Goal: Transaction & Acquisition: Purchase product/service

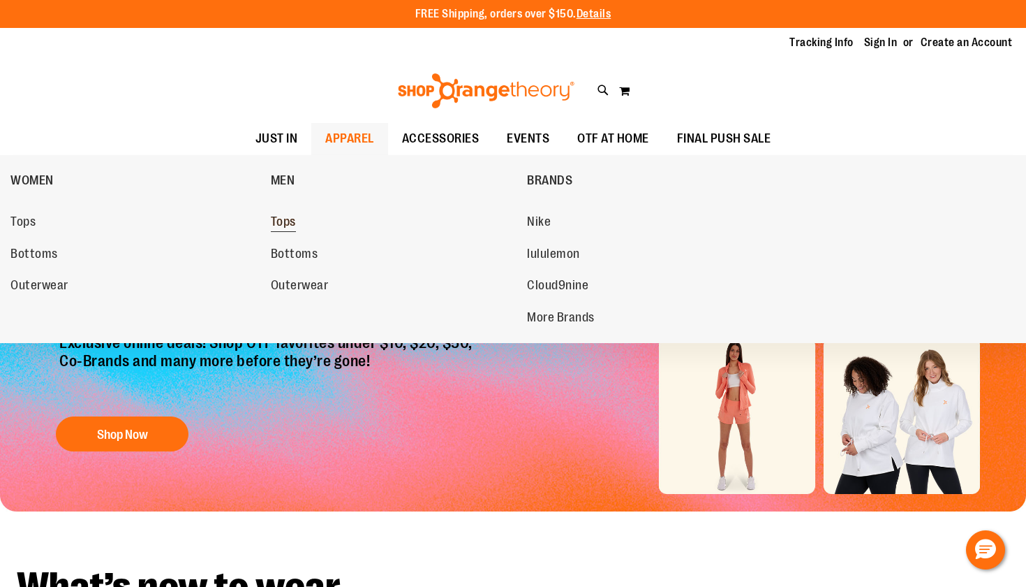
click at [295, 223] on span "Tops" at bounding box center [283, 222] width 25 height 17
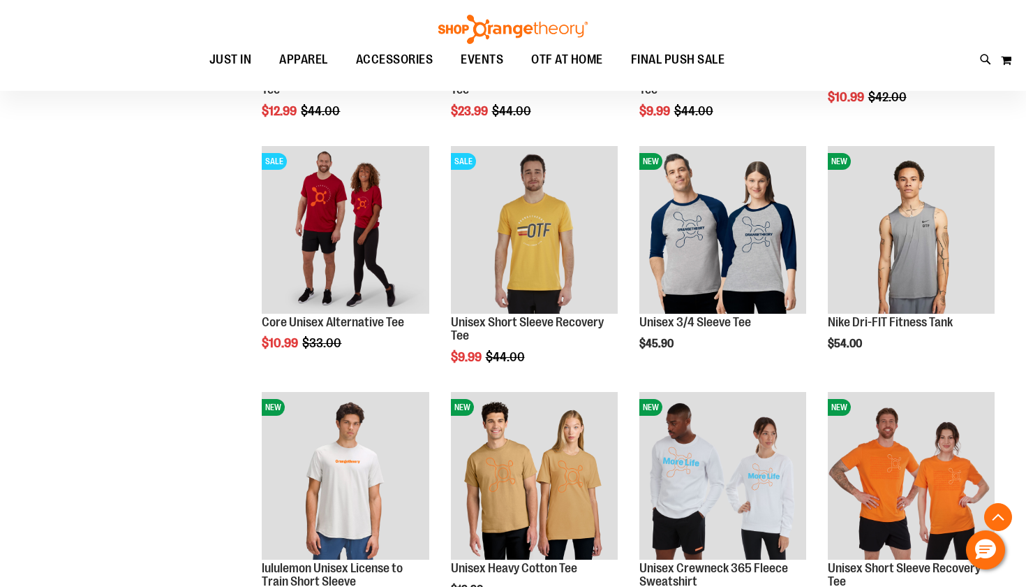
scroll to position [477, 1]
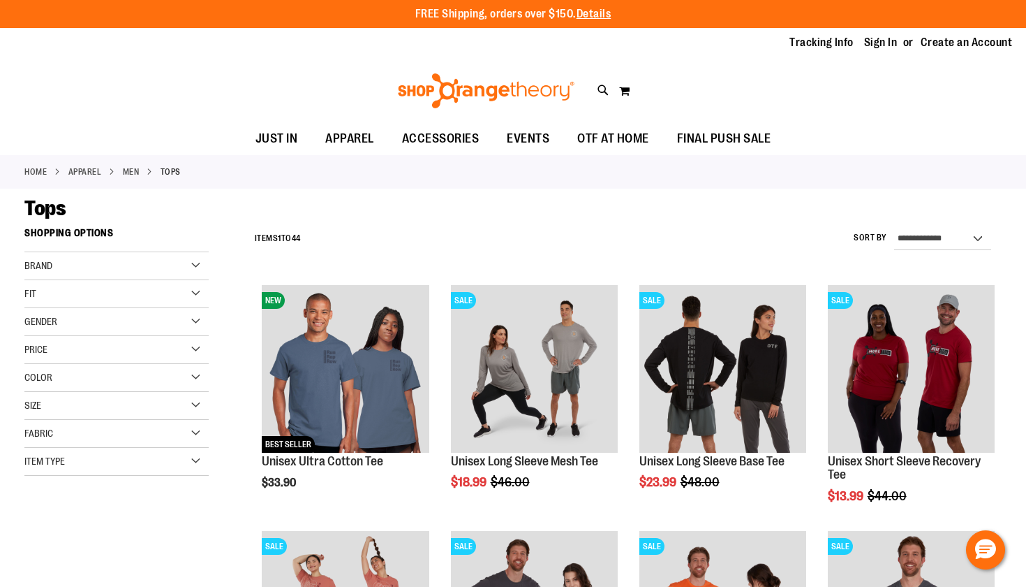
click at [98, 405] on div "Size" at bounding box center [116, 406] width 184 height 28
click at [110, 436] on div "L" at bounding box center [112, 440] width 21 height 21
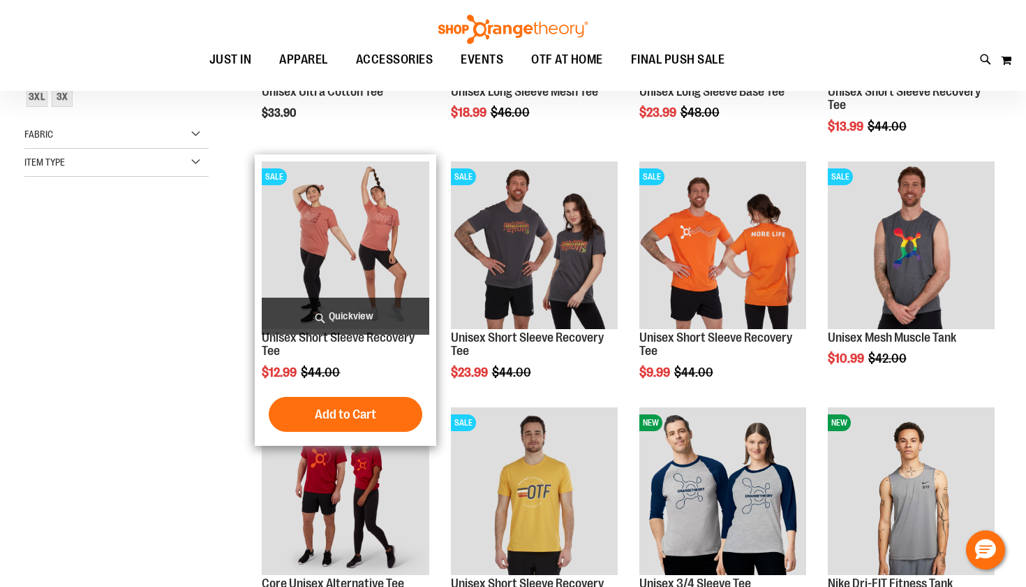
scroll to position [221, 0]
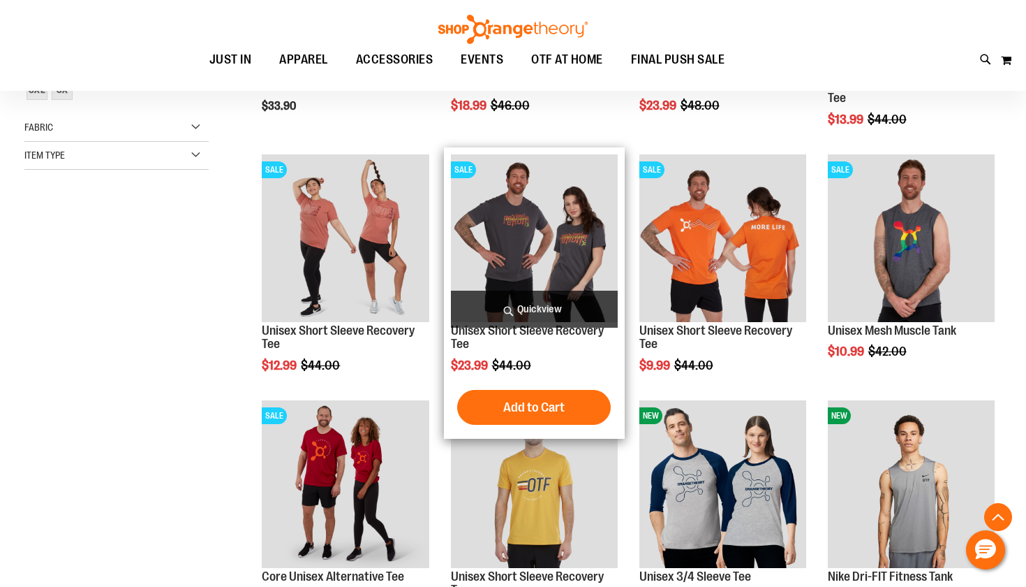
click at [552, 222] on img "product" at bounding box center [534, 237] width 167 height 167
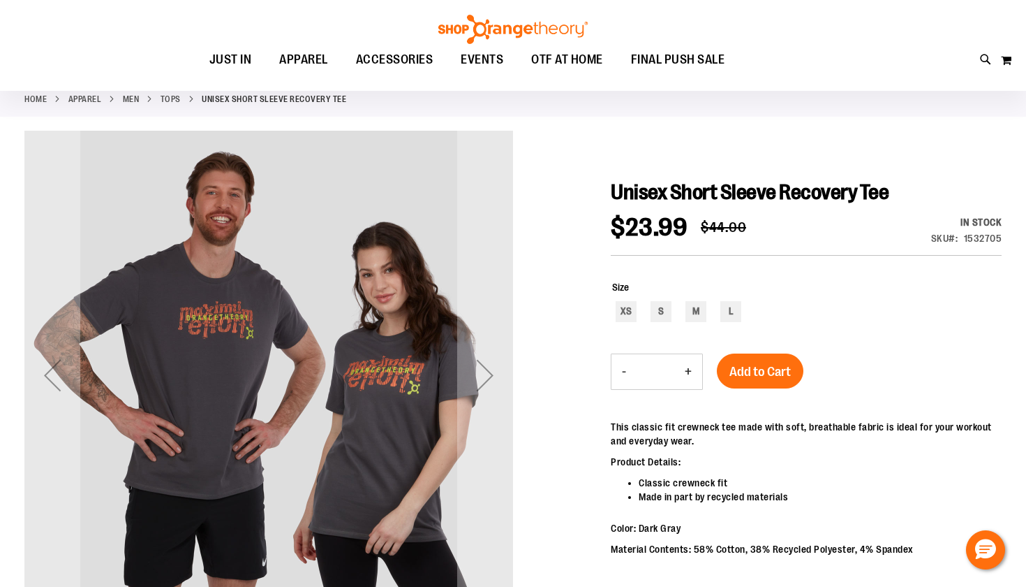
scroll to position [72, 0]
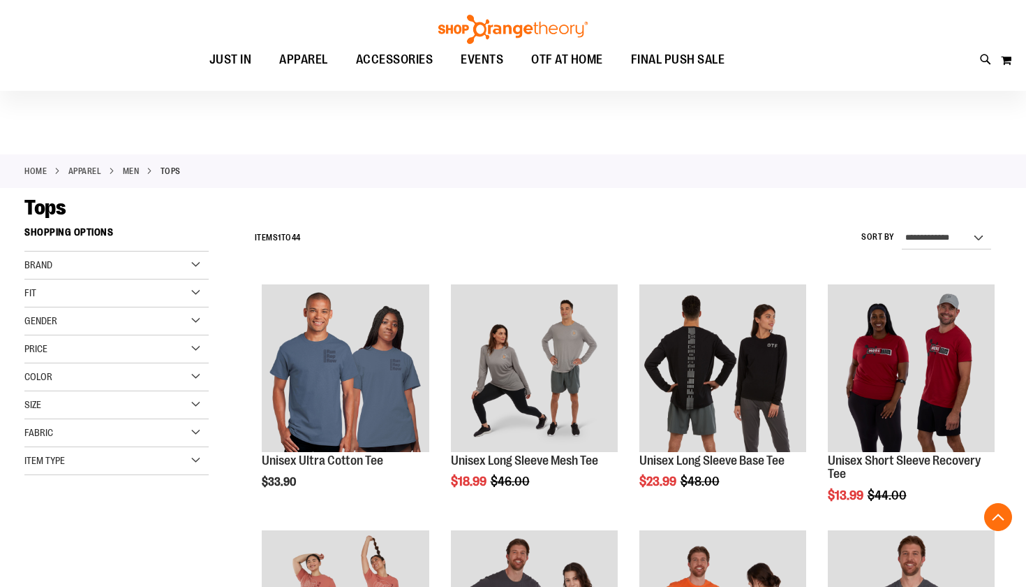
scroll to position [221, 0]
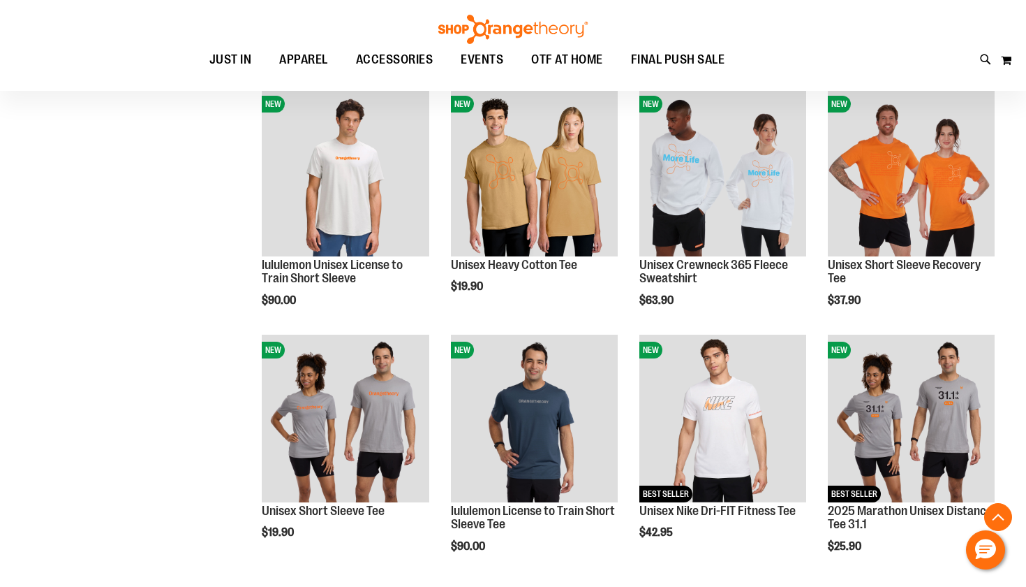
scroll to position [774, 0]
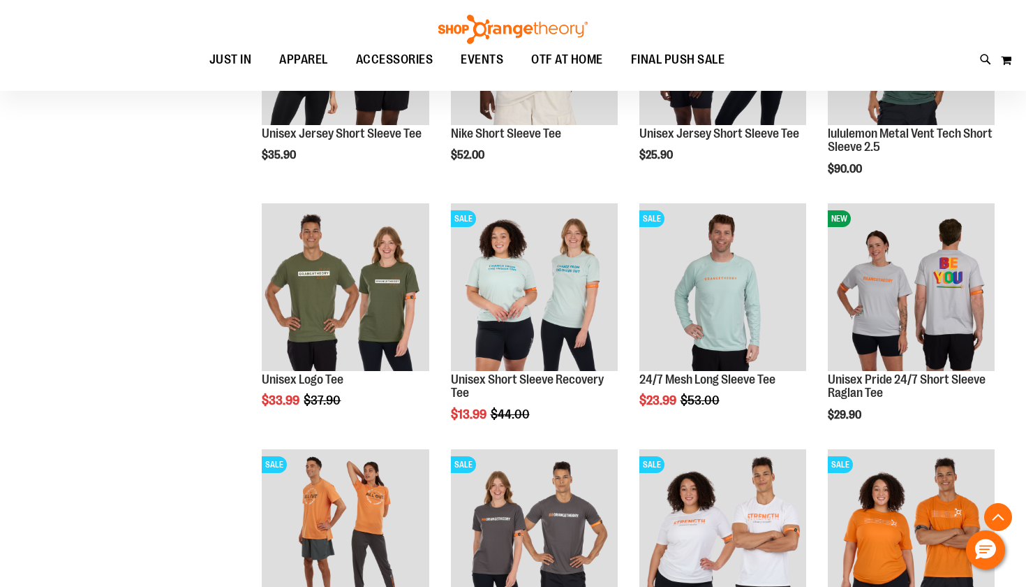
scroll to position [1695, 0]
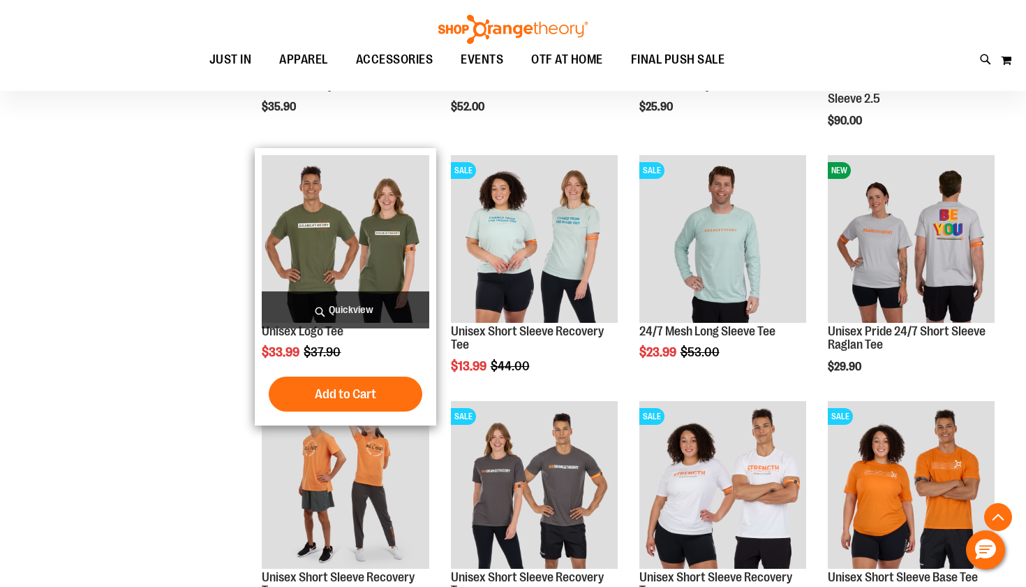
click at [332, 251] on img "product" at bounding box center [345, 238] width 167 height 167
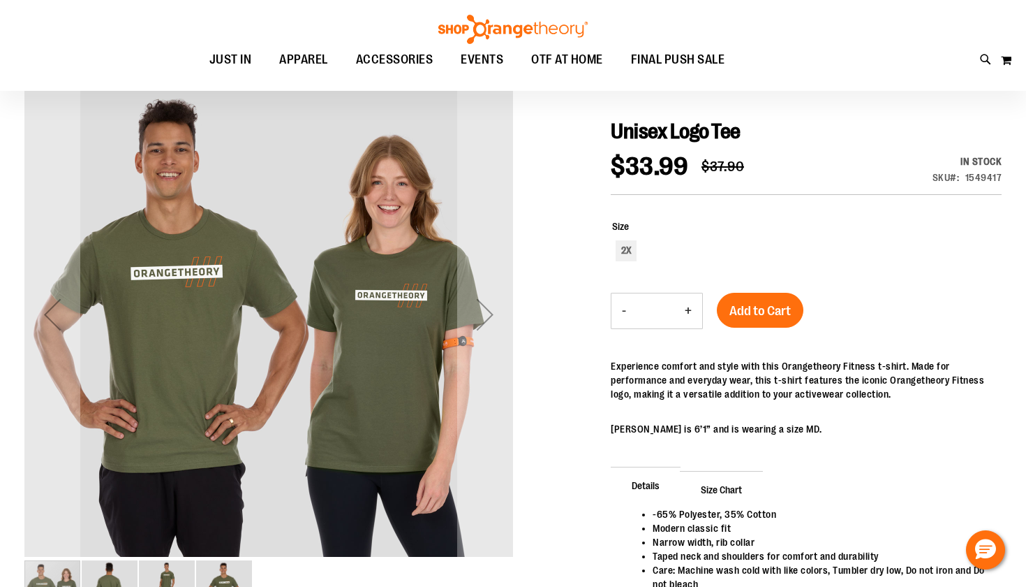
scroll to position [131, 0]
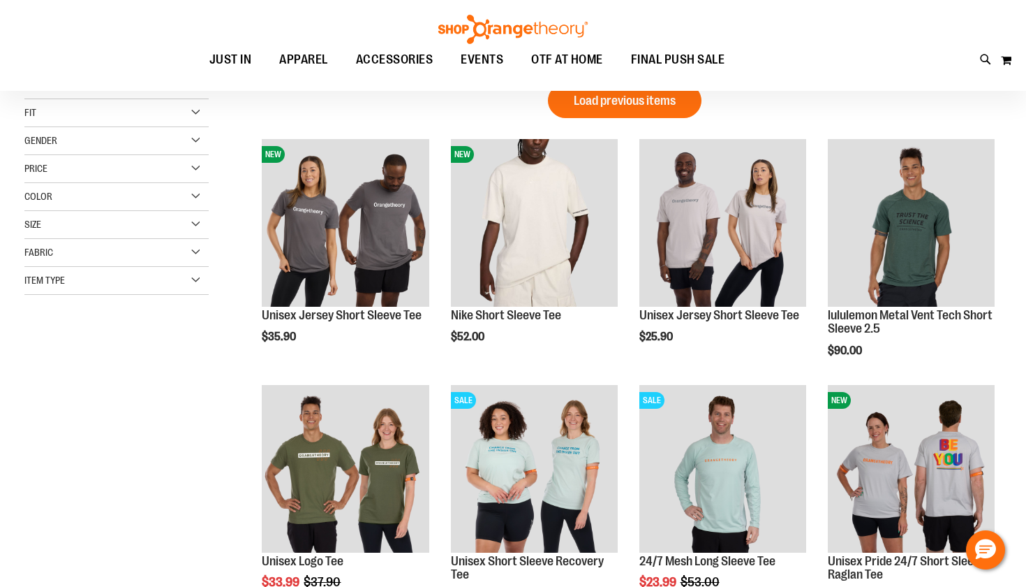
scroll to position [37, 0]
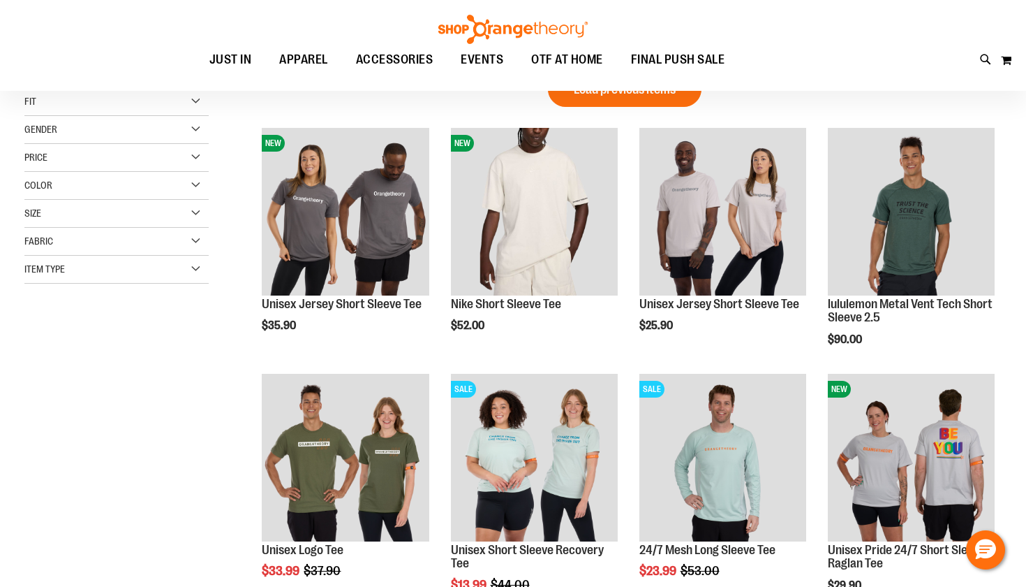
click at [78, 214] on div "Size" at bounding box center [116, 214] width 184 height 28
click at [113, 253] on div "L" at bounding box center [112, 248] width 21 height 21
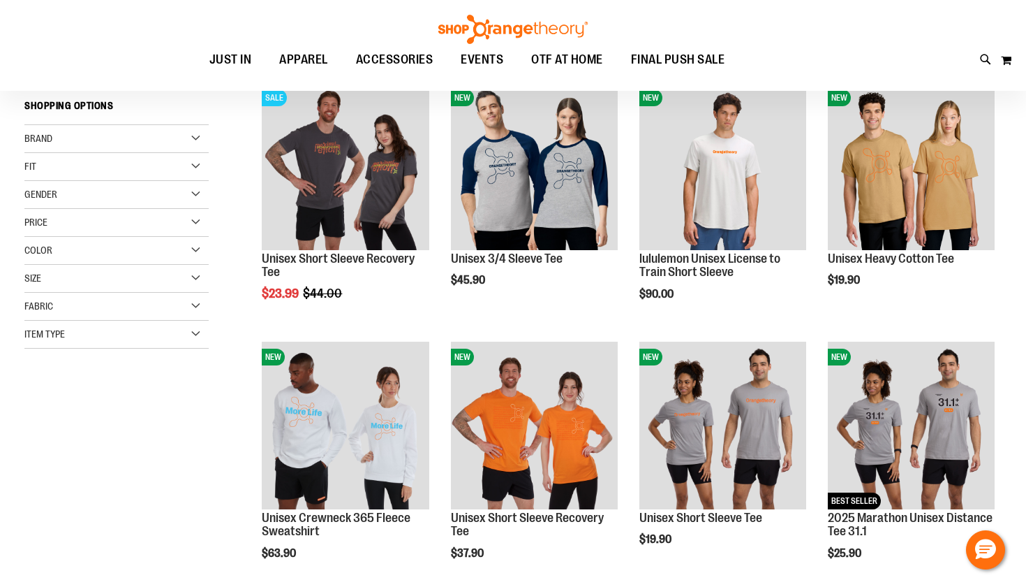
scroll to position [48, 0]
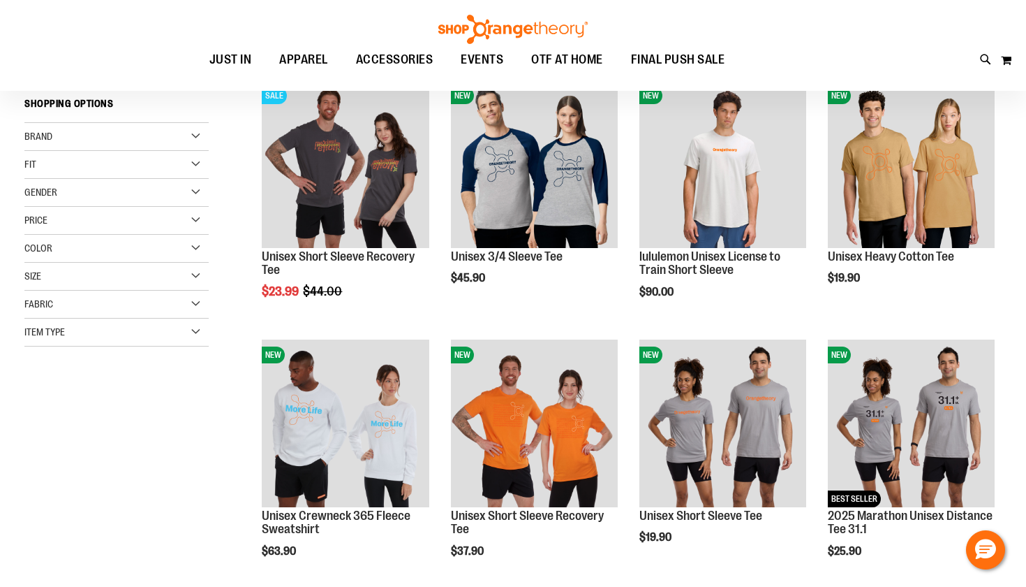
scroll to position [51, 0]
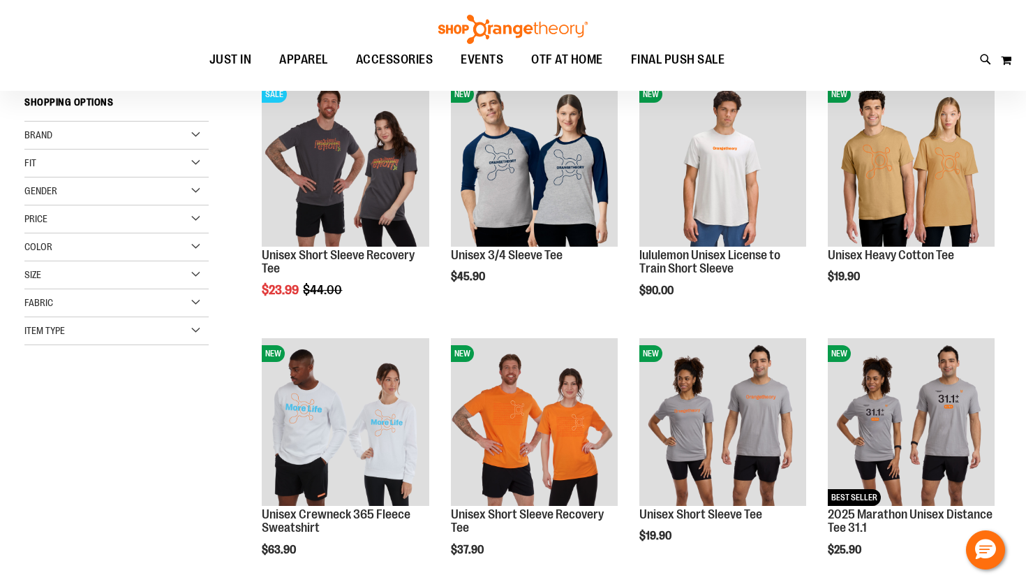
click at [91, 135] on div "Brand" at bounding box center [116, 135] width 184 height 28
click at [32, 166] on link "lululemon" at bounding box center [109, 163] width 177 height 15
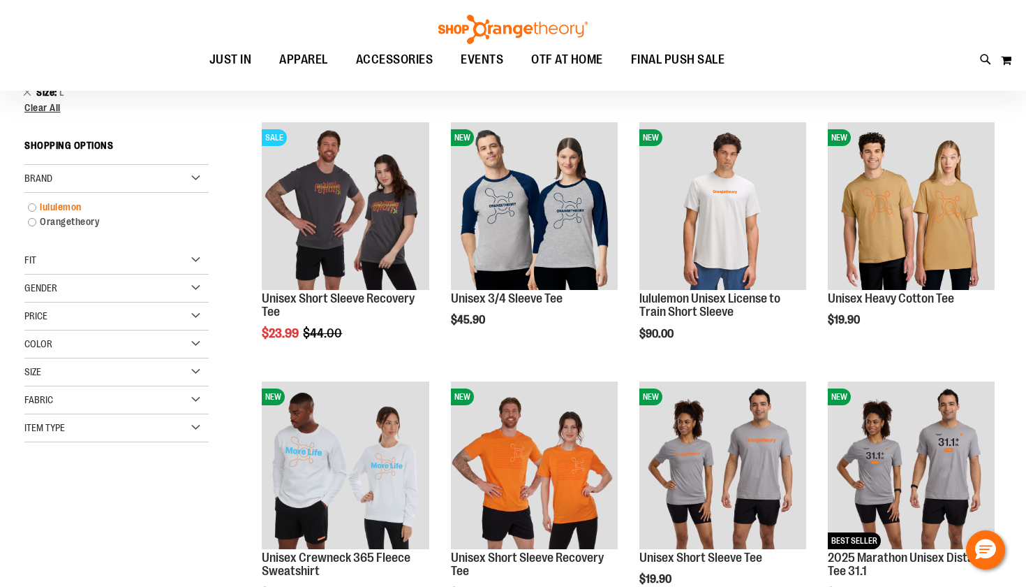
scroll to position [0, 0]
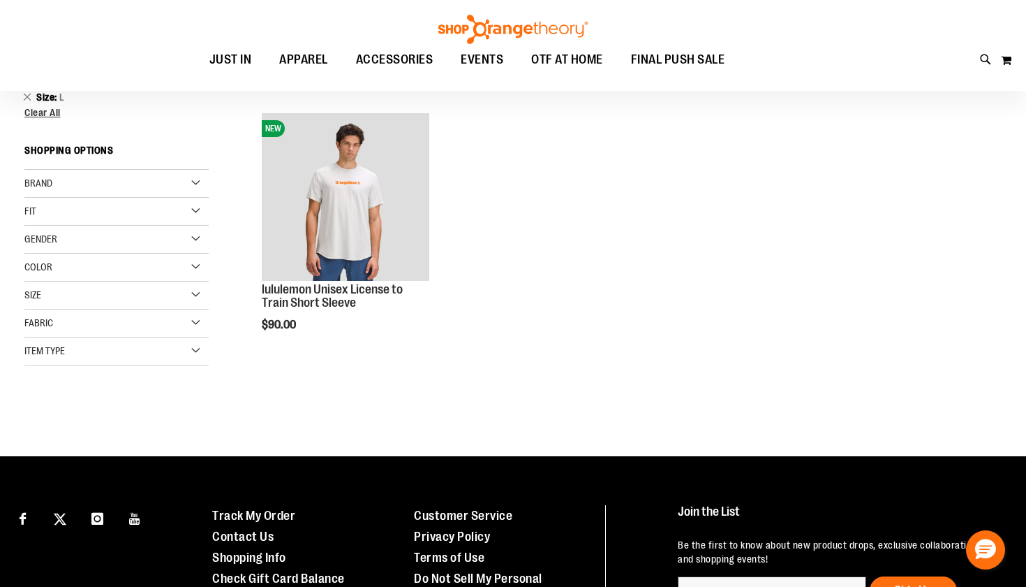
scroll to position [18, 0]
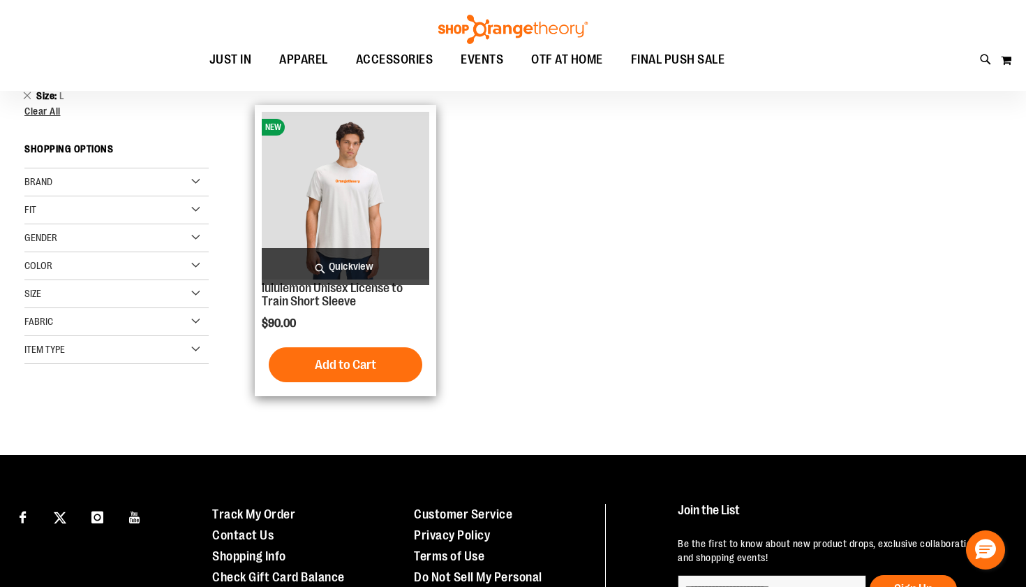
click at [350, 242] on img "product" at bounding box center [345, 195] width 167 height 167
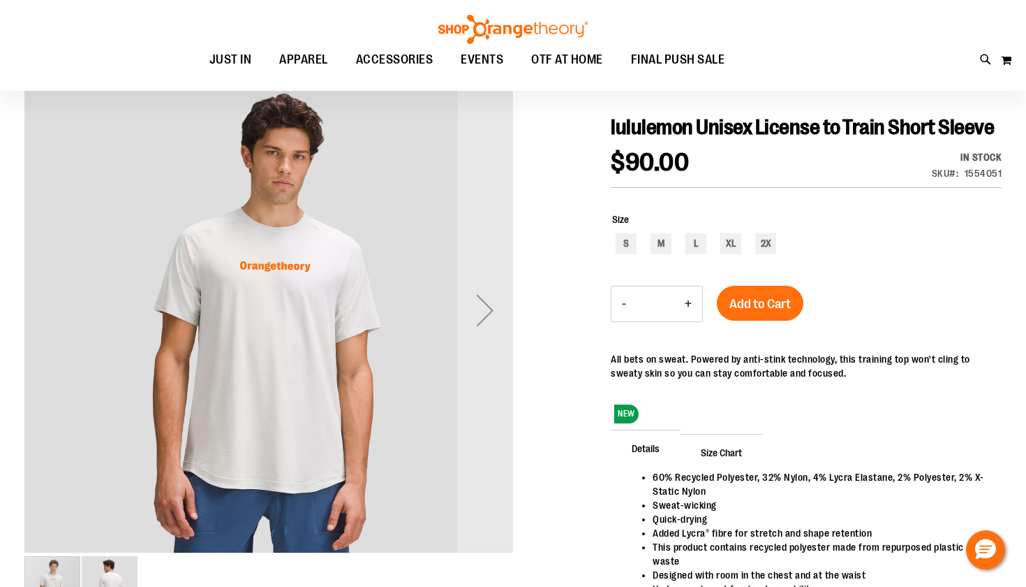
scroll to position [185, 0]
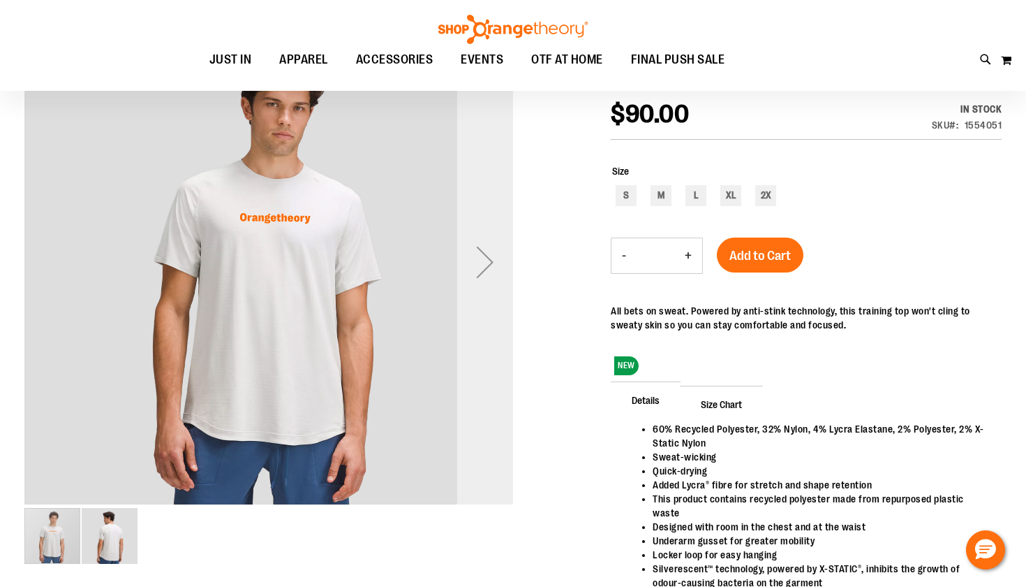
click at [482, 270] on div "Next" at bounding box center [485, 262] width 56 height 56
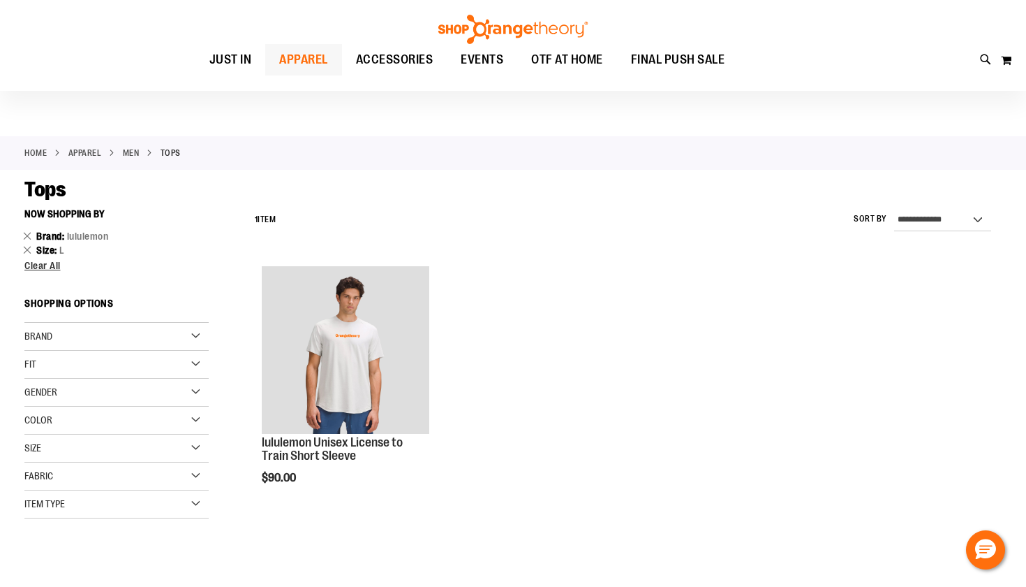
scroll to position [18, 0]
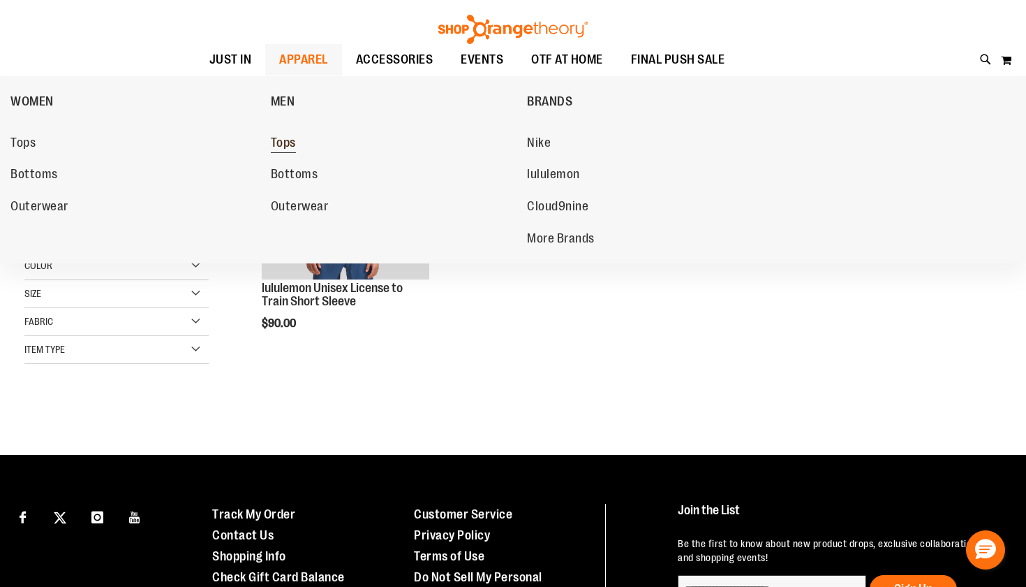
click at [283, 147] on span "Tops" at bounding box center [283, 143] width 25 height 17
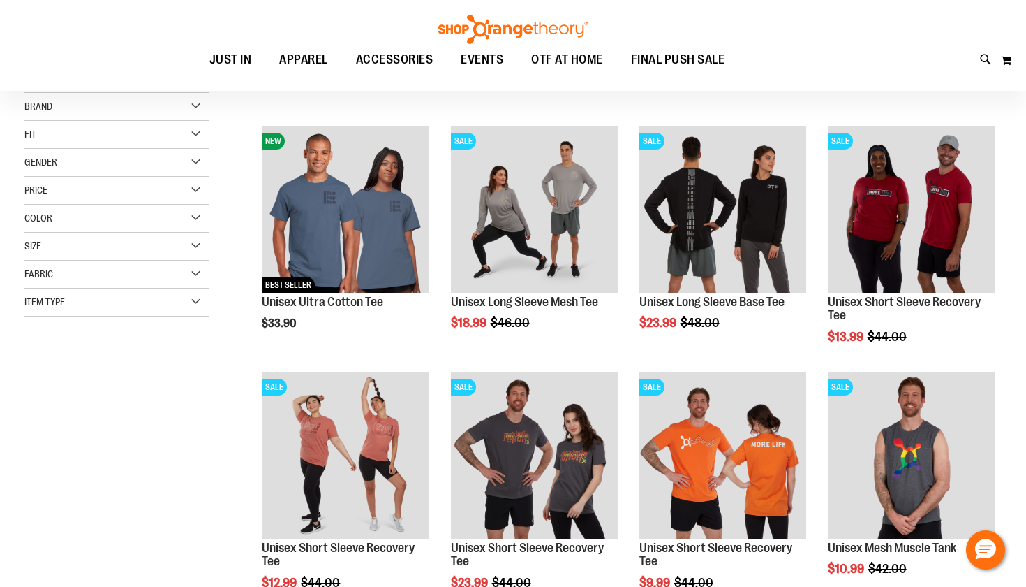
scroll to position [159, 0]
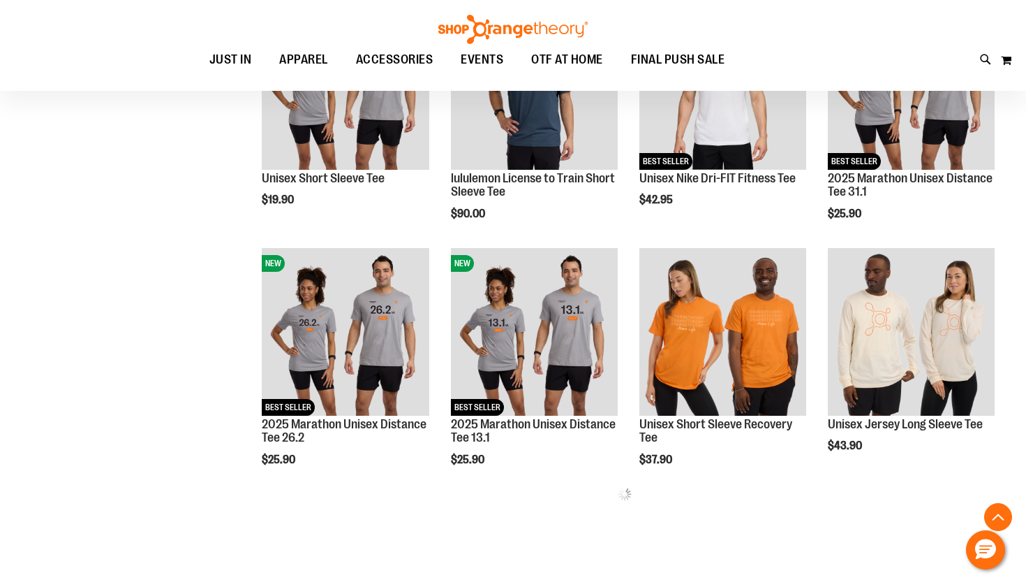
scroll to position [1270, 0]
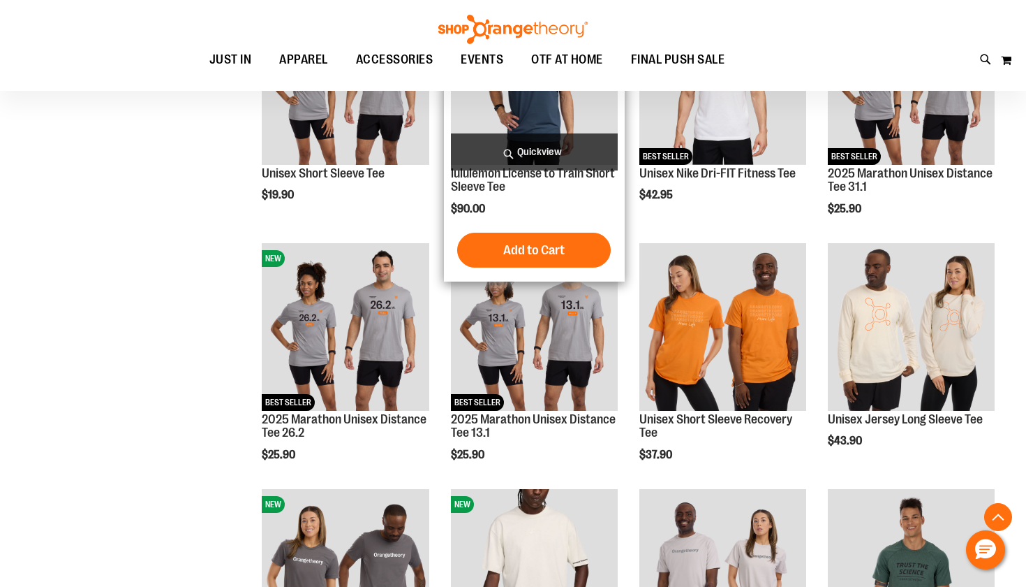
click at [536, 121] on img "product" at bounding box center [534, 80] width 167 height 167
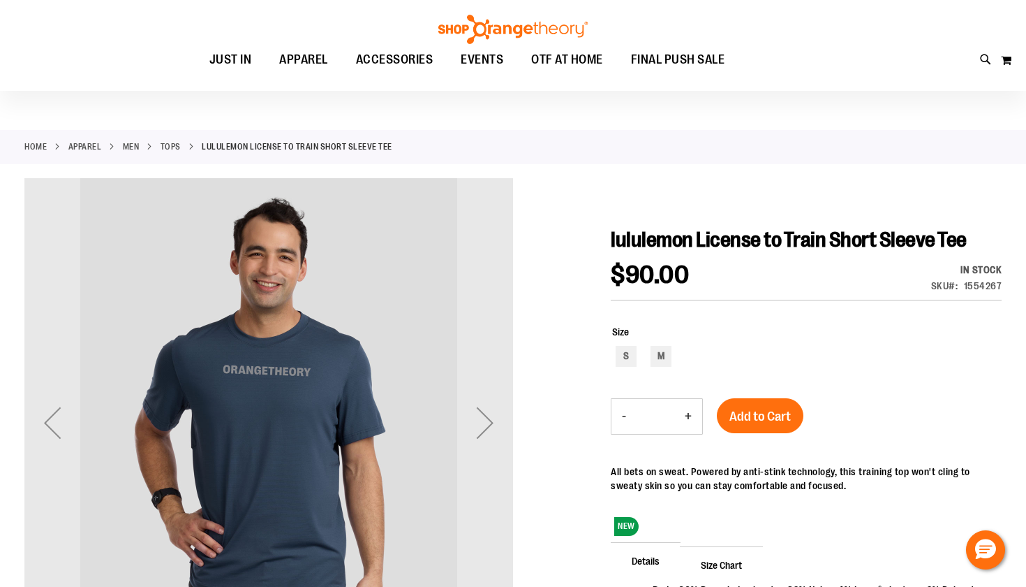
scroll to position [24, 0]
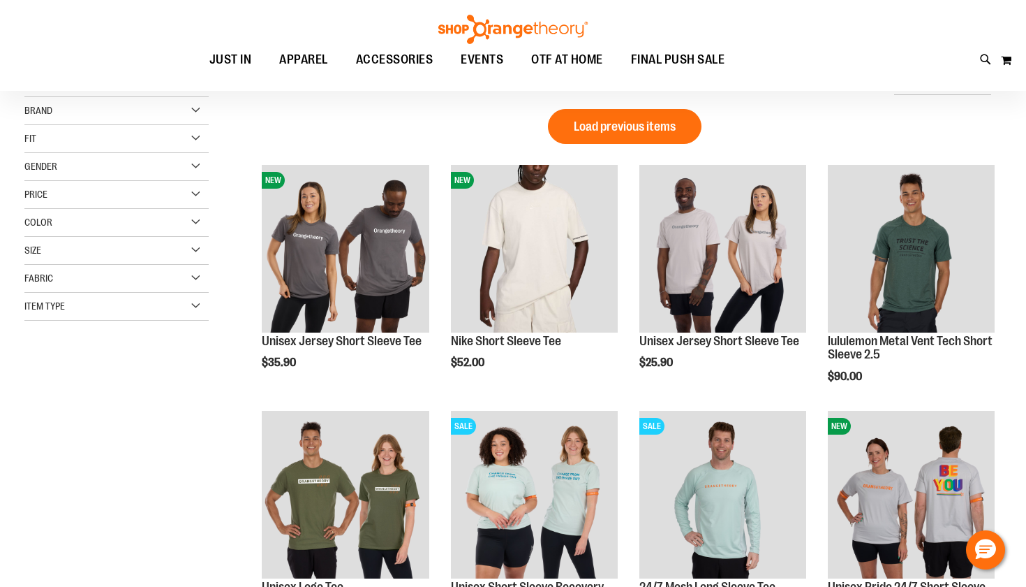
scroll to position [26, 0]
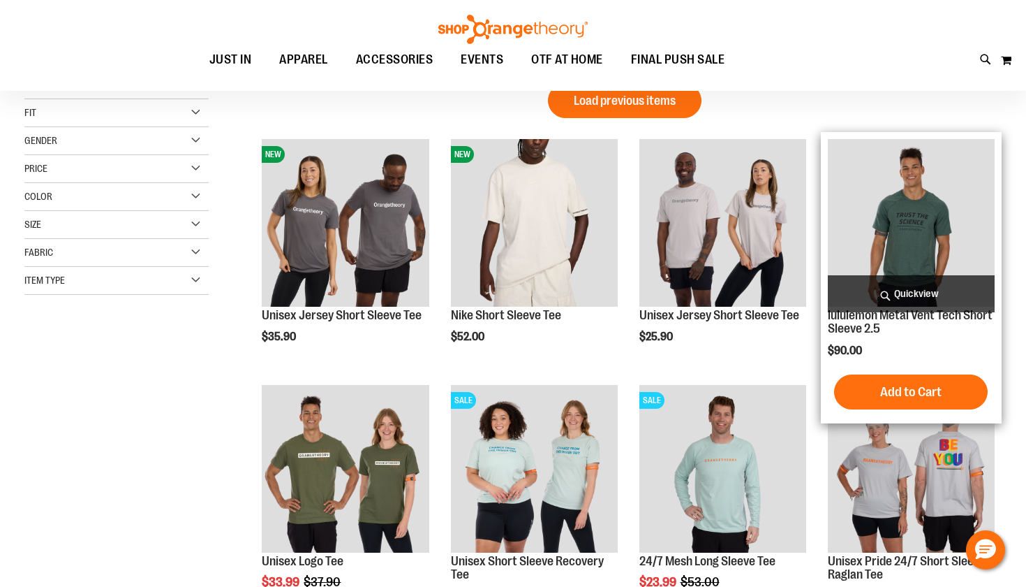
click at [899, 231] on img "product" at bounding box center [911, 222] width 167 height 167
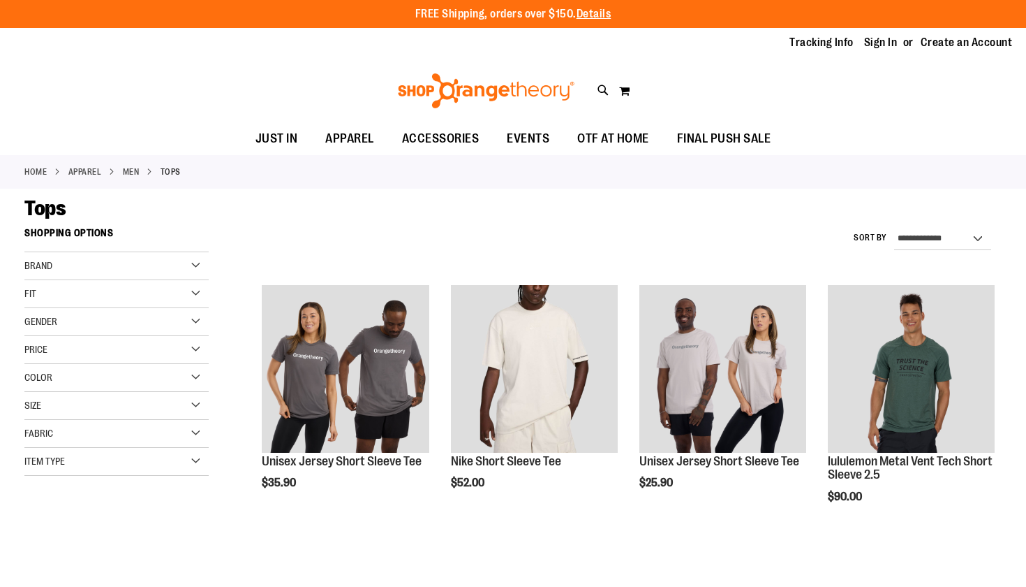
scroll to position [26, 0]
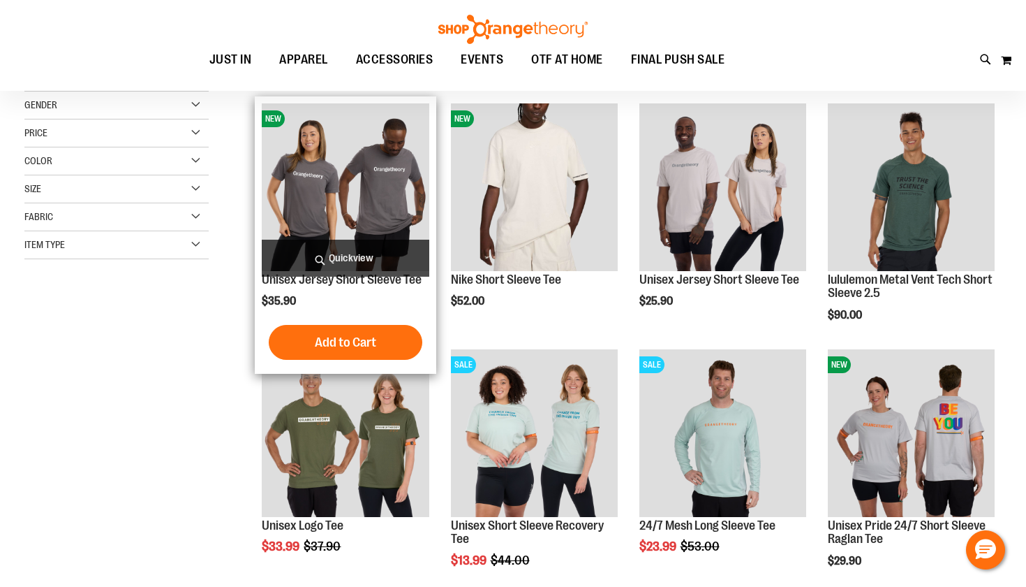
scroll to position [50, 0]
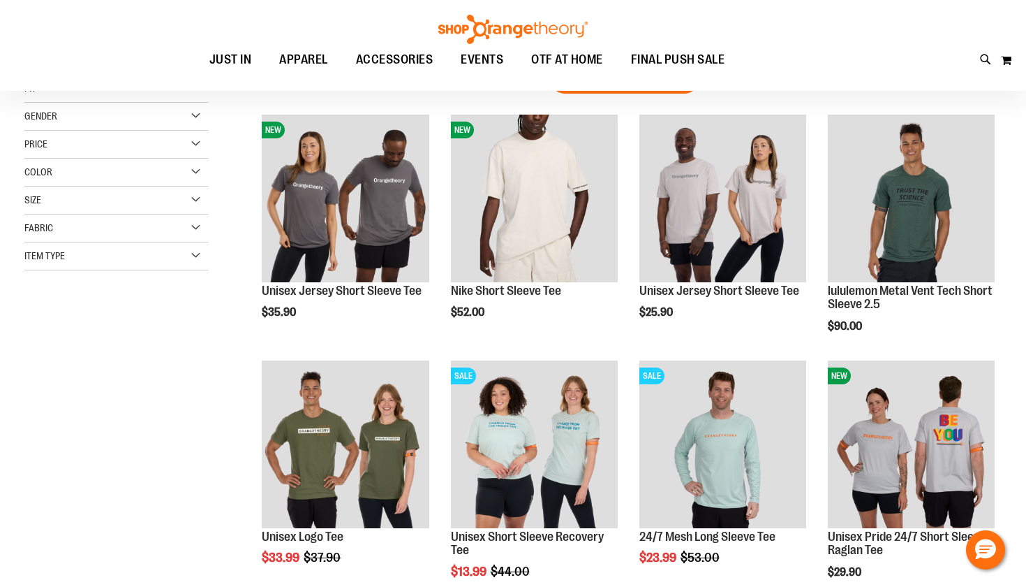
click at [194, 200] on div "Size" at bounding box center [116, 200] width 184 height 28
click at [113, 236] on div "L" at bounding box center [112, 235] width 21 height 21
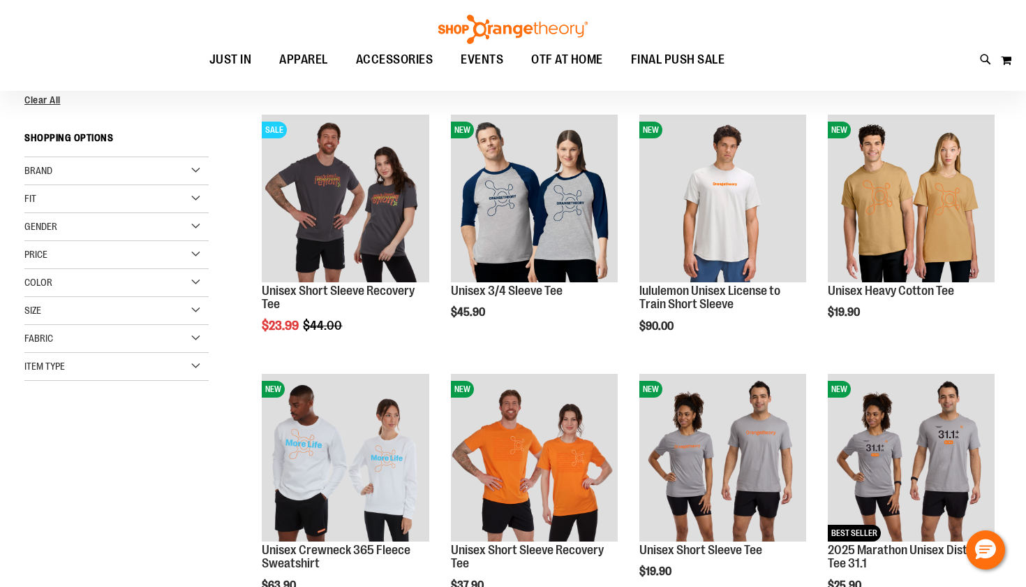
scroll to position [23, 0]
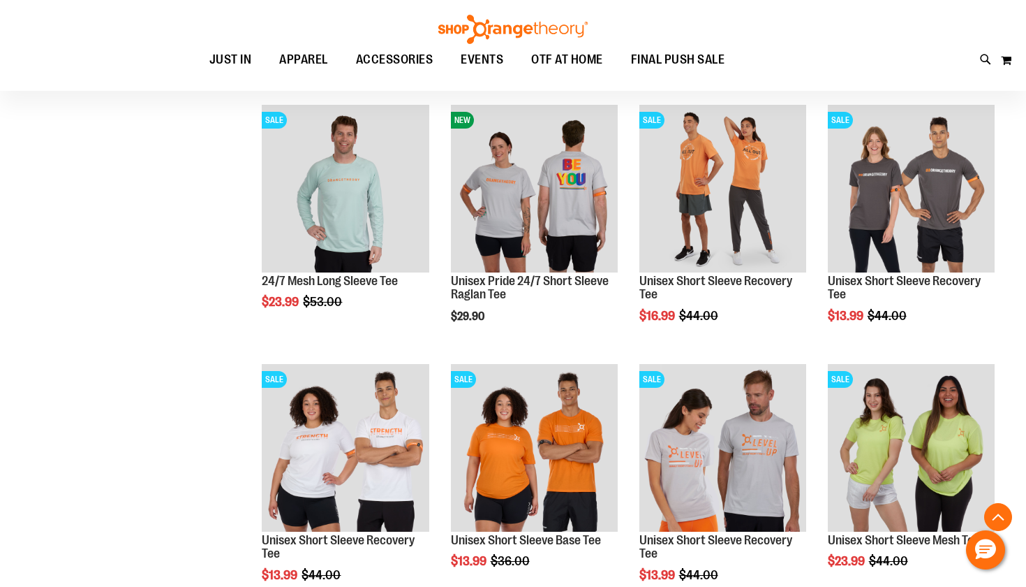
scroll to position [803, 0]
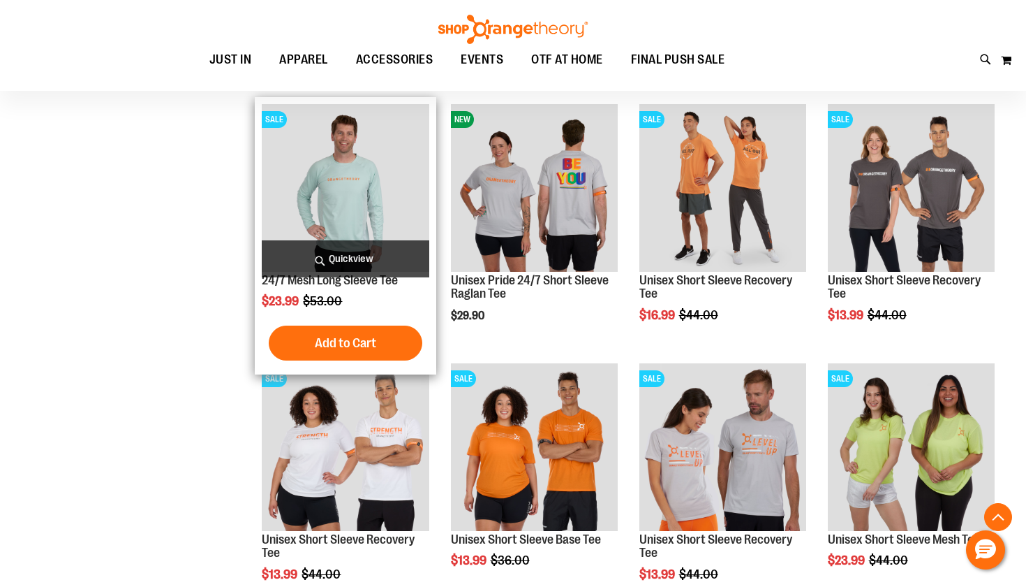
click at [348, 193] on img "product" at bounding box center [345, 187] width 167 height 167
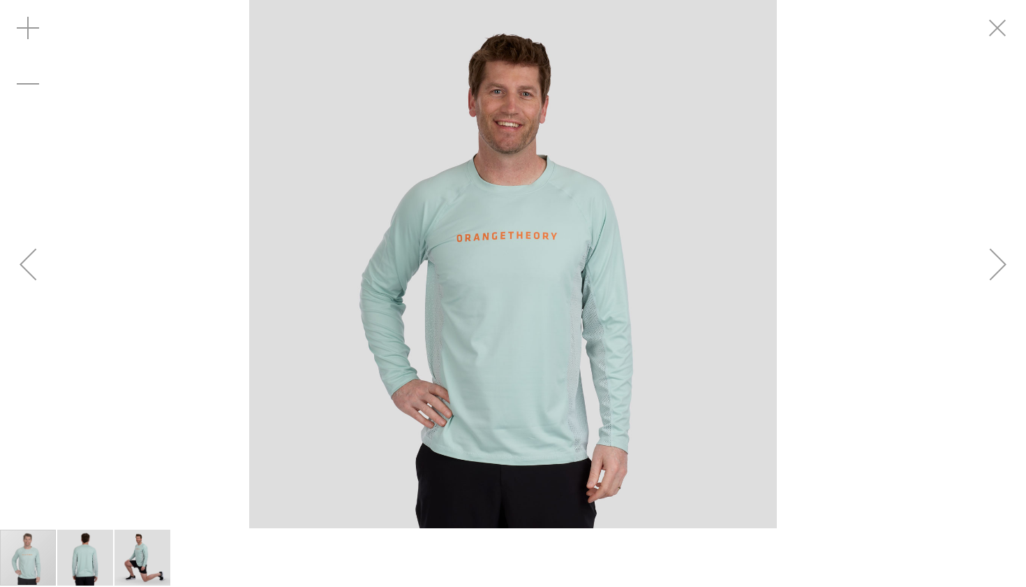
click at [596, 293] on img "carousel" at bounding box center [513, 264] width 528 height 528
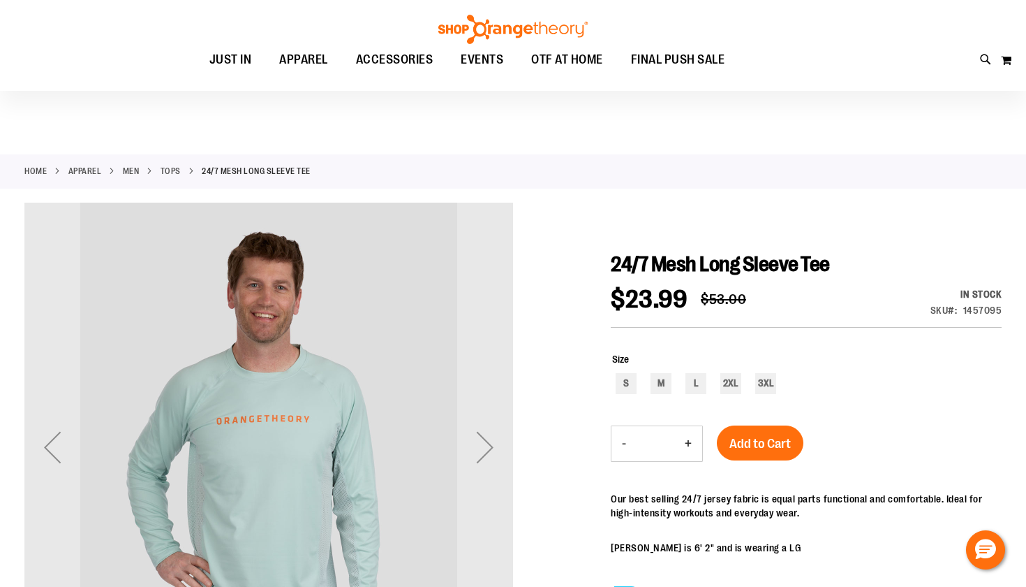
scroll to position [161, 0]
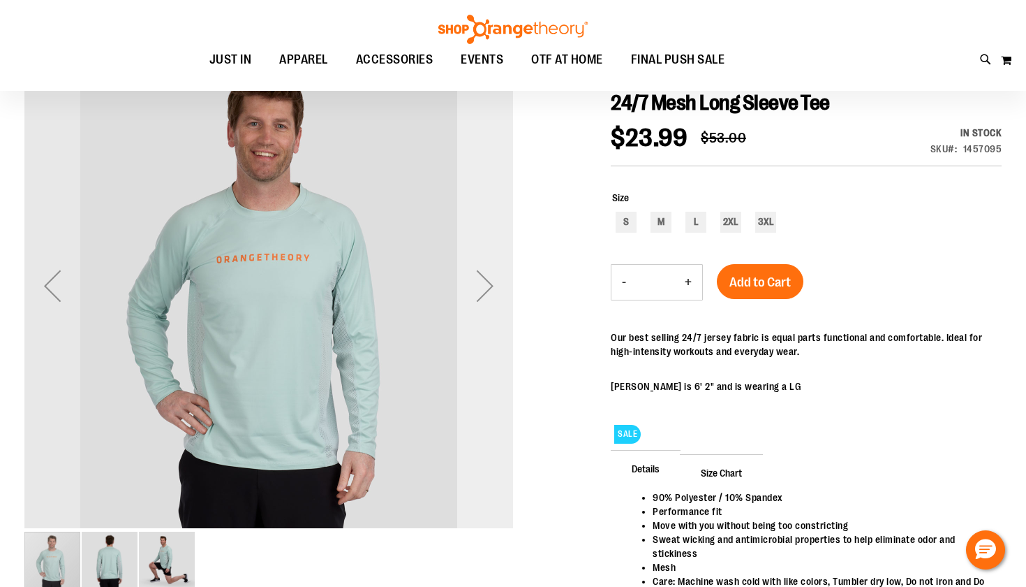
click at [485, 292] on div "Next" at bounding box center [485, 286] width 56 height 56
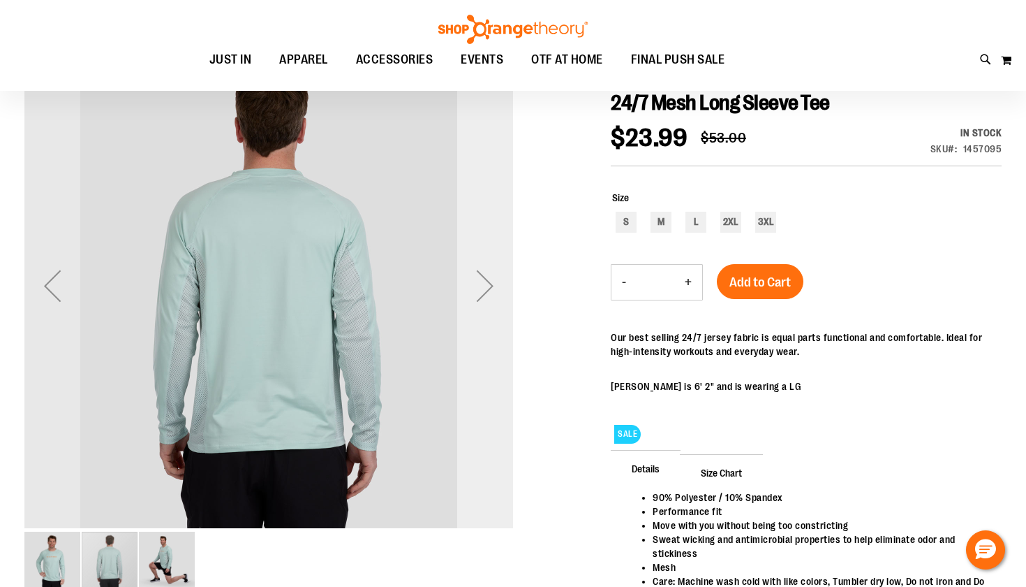
click at [485, 292] on div "Next" at bounding box center [485, 286] width 56 height 56
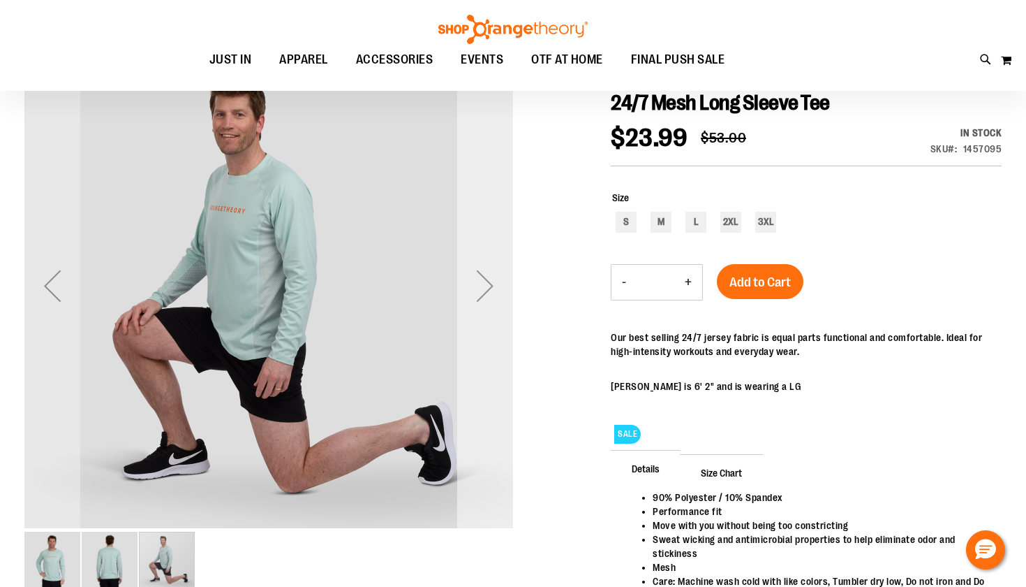
click at [485, 292] on div "Next" at bounding box center [485, 286] width 56 height 56
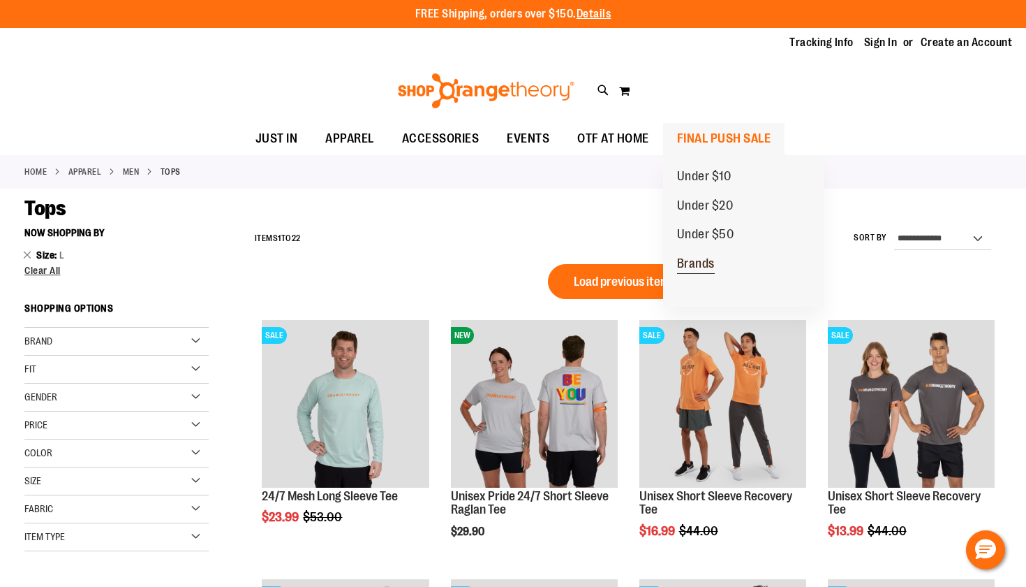
click at [704, 258] on span "Brands" at bounding box center [696, 264] width 38 height 17
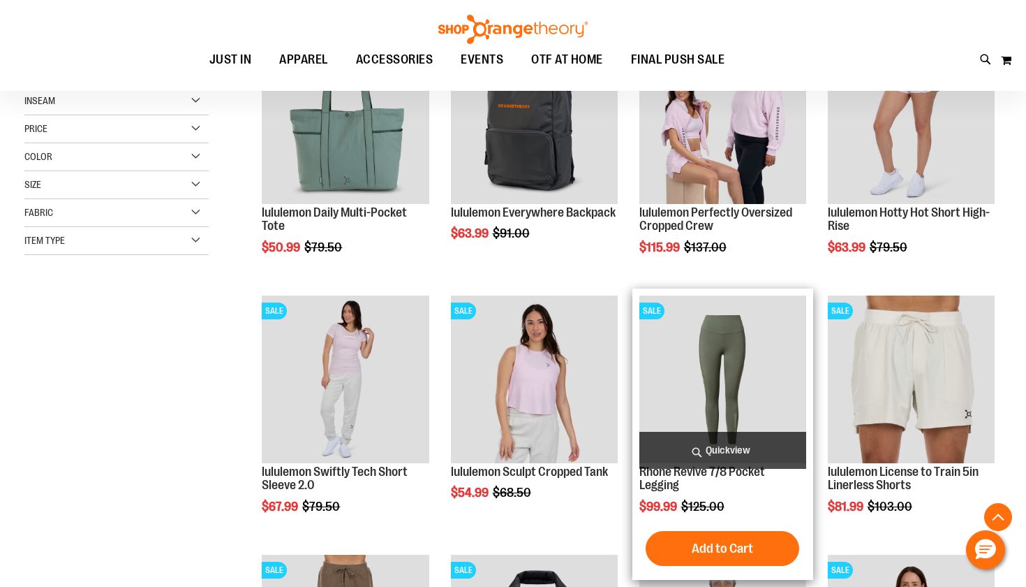
scroll to position [245, 0]
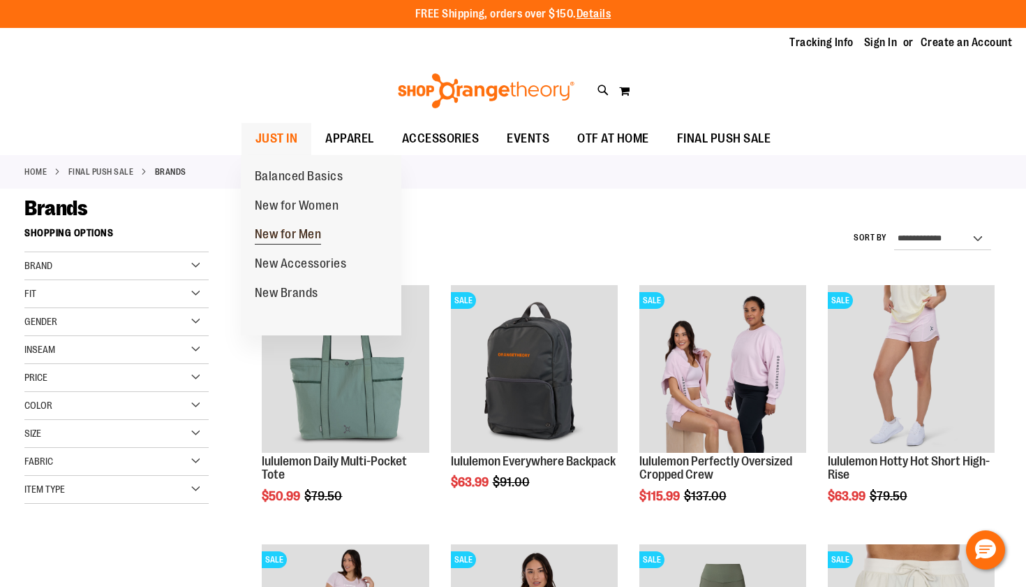
click at [284, 230] on span "New for Men" at bounding box center [288, 235] width 67 height 17
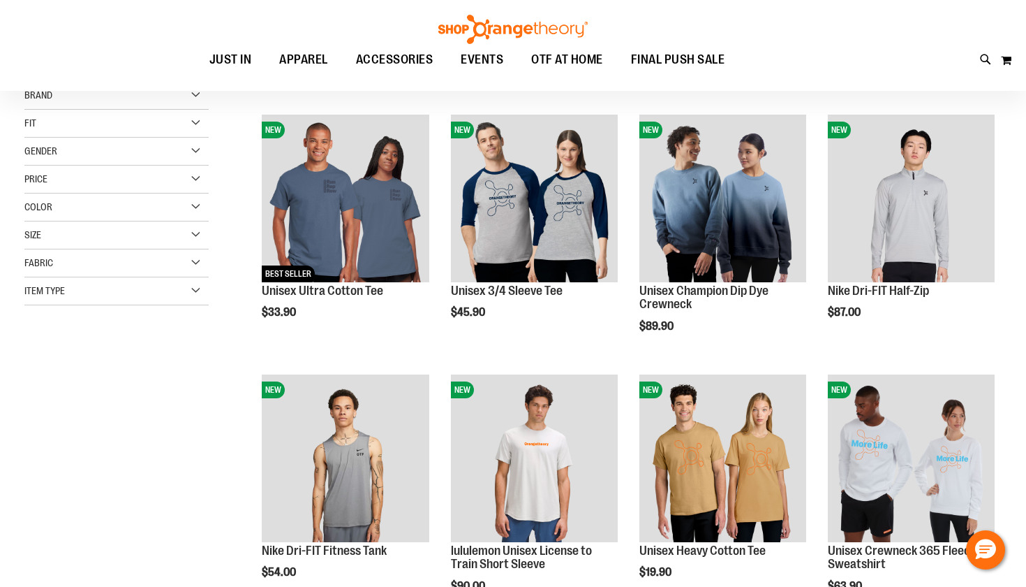
scroll to position [170, 0]
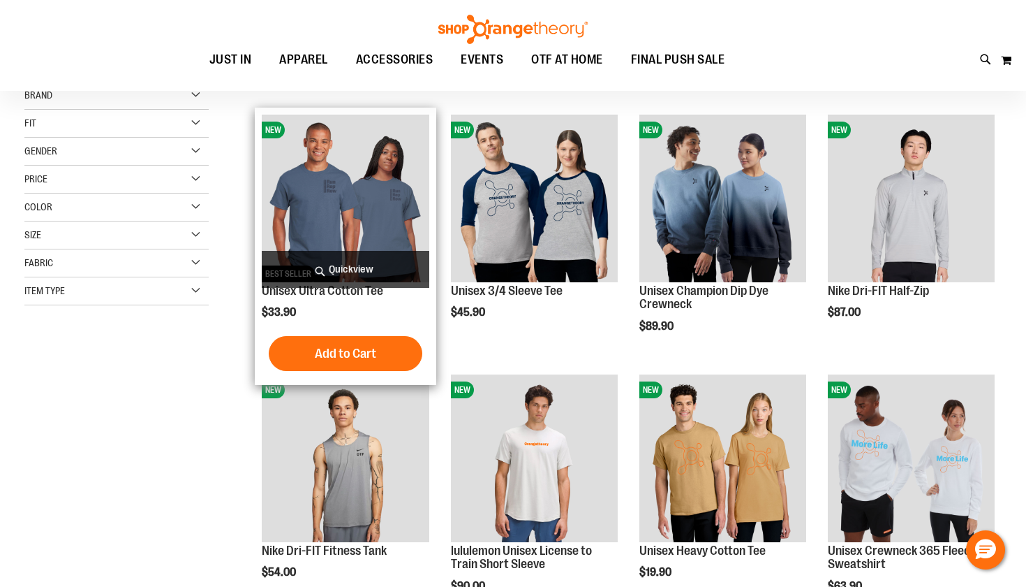
click at [330, 202] on img "product" at bounding box center [345, 198] width 167 height 167
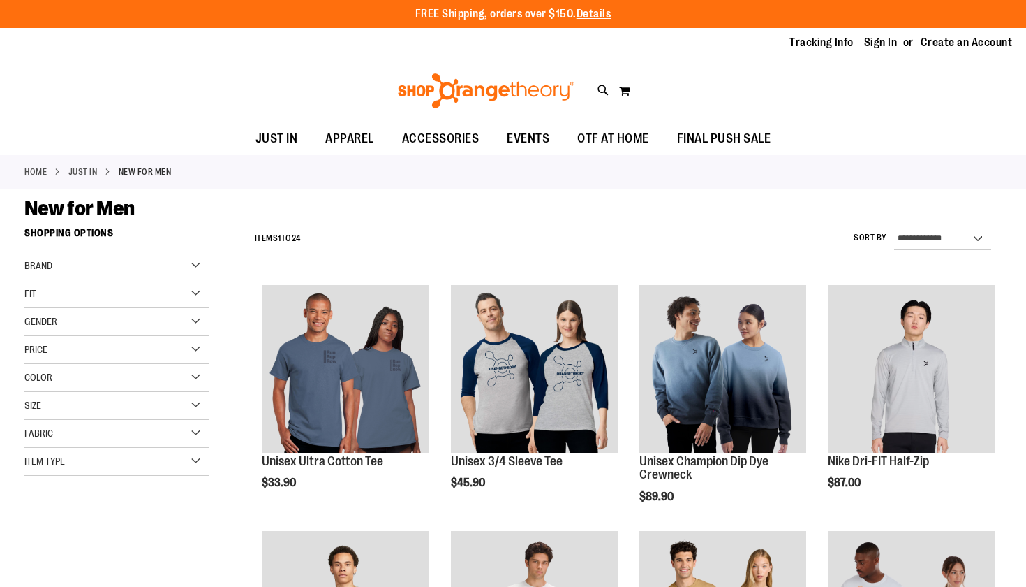
scroll to position [170, 0]
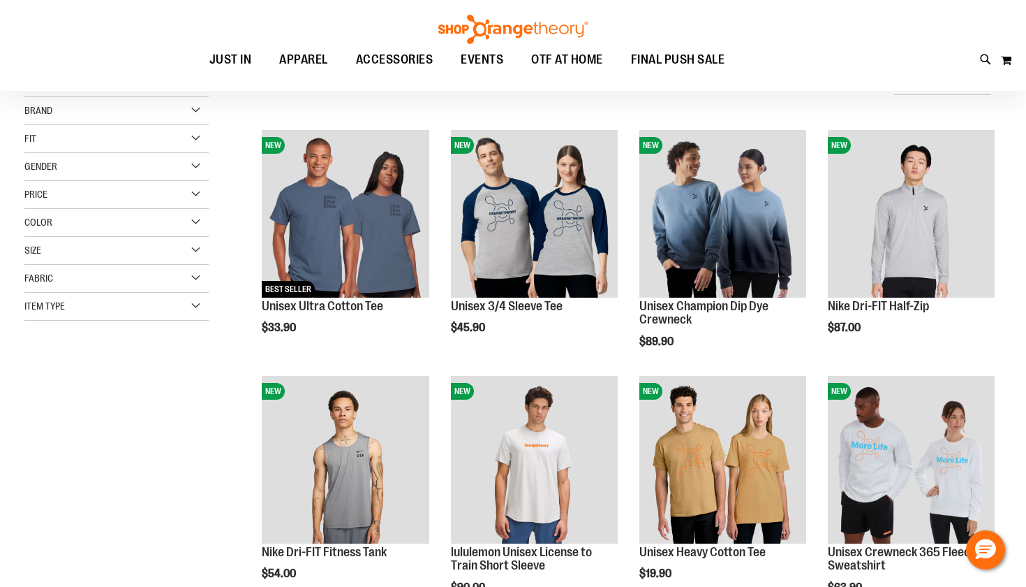
scroll to position [-1, 0]
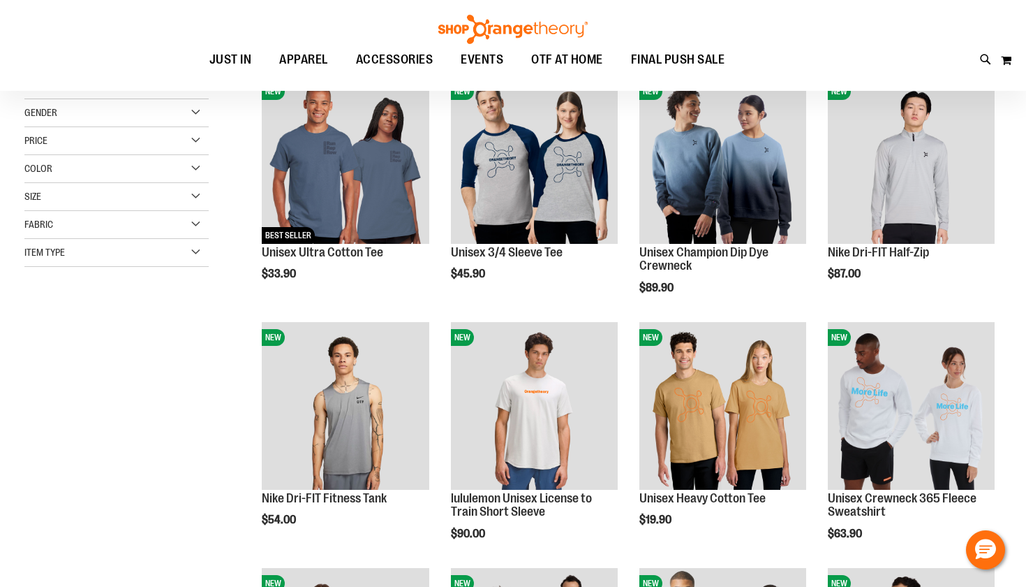
scroll to position [52, 0]
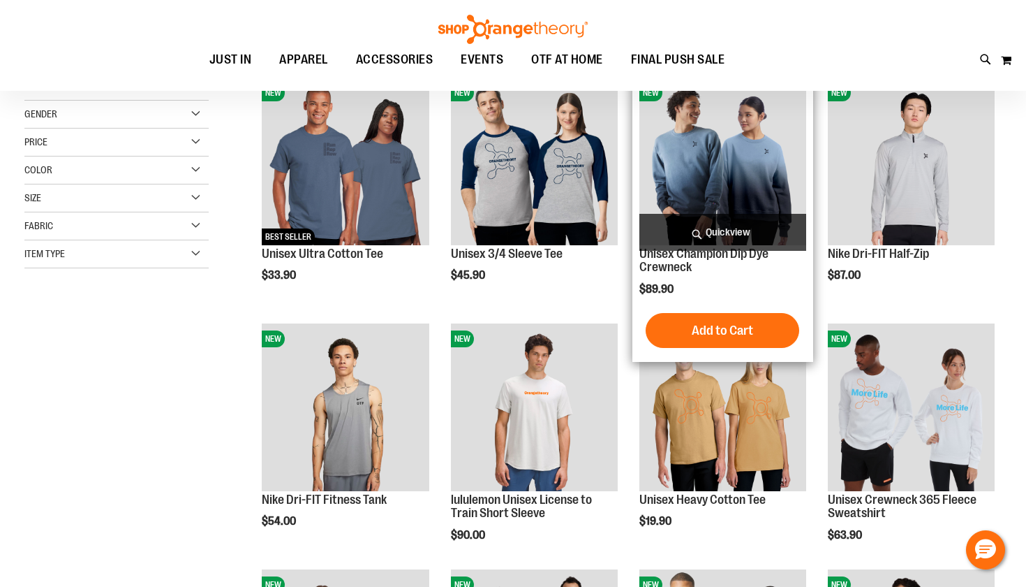
click at [739, 188] on img "product" at bounding box center [723, 161] width 167 height 167
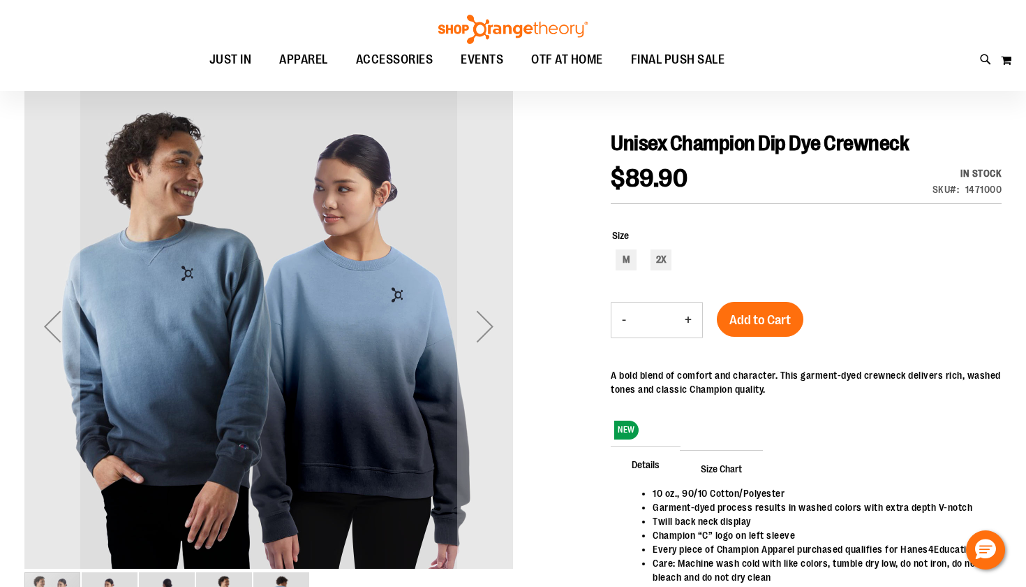
scroll to position [119, 0]
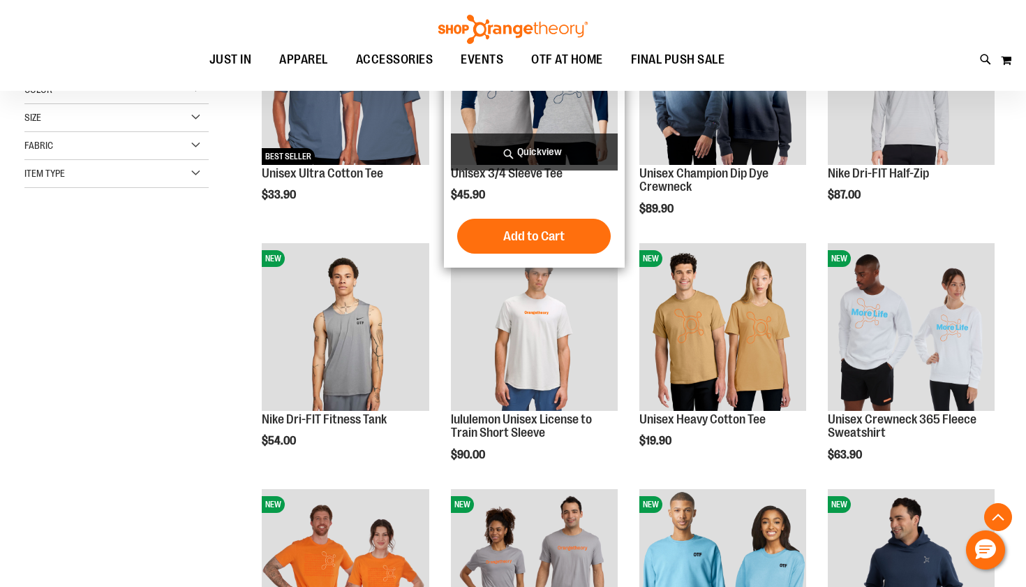
scroll to position [288, 0]
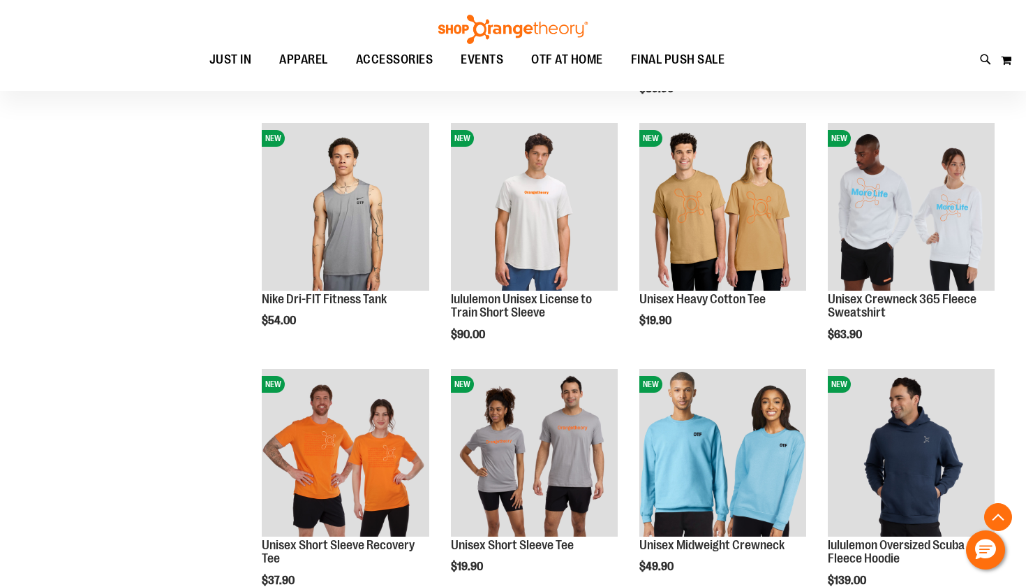
scroll to position [408, 0]
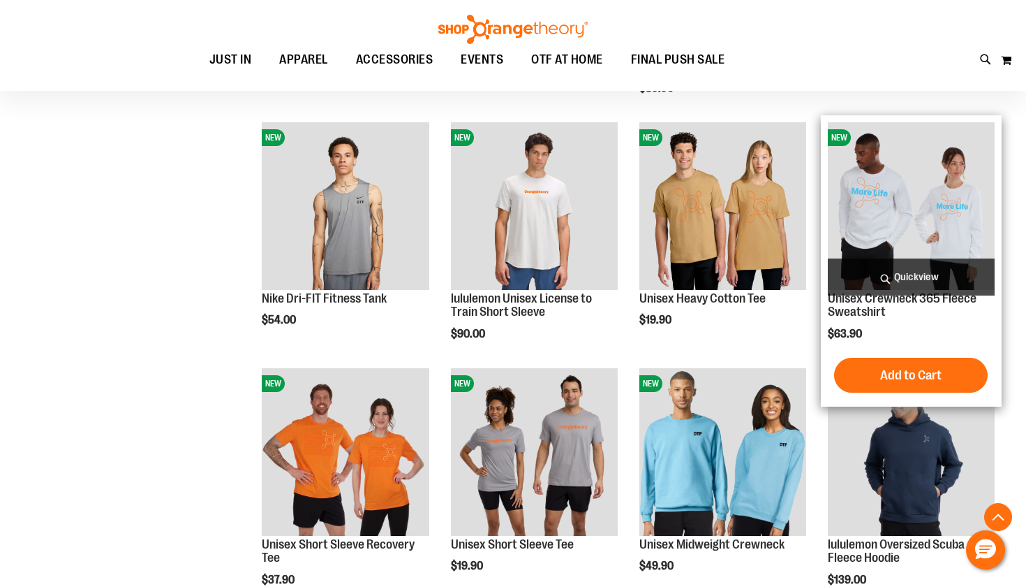
click at [908, 215] on img "product" at bounding box center [911, 205] width 167 height 167
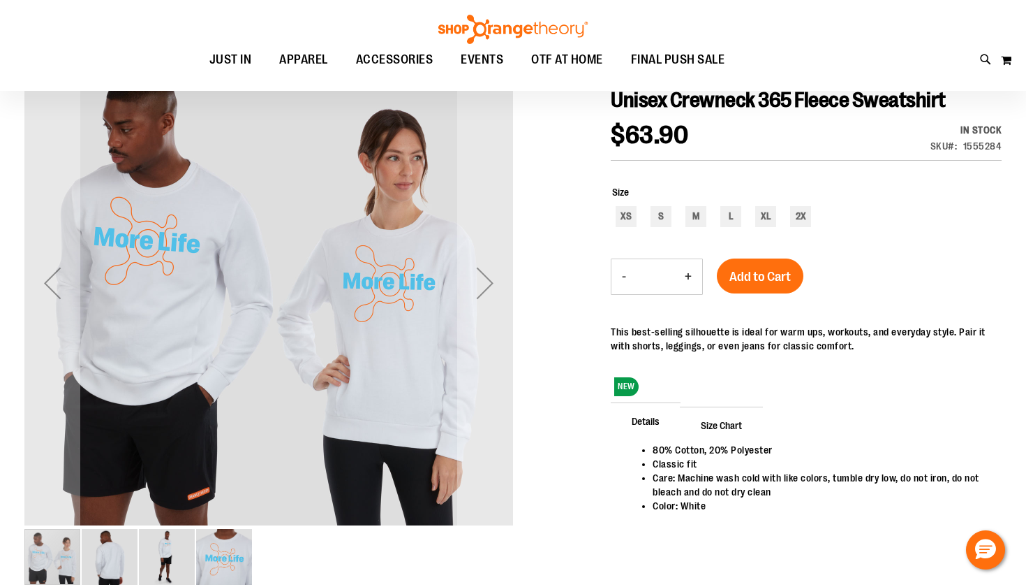
scroll to position [199, 0]
